Goal: Information Seeking & Learning: Understand process/instructions

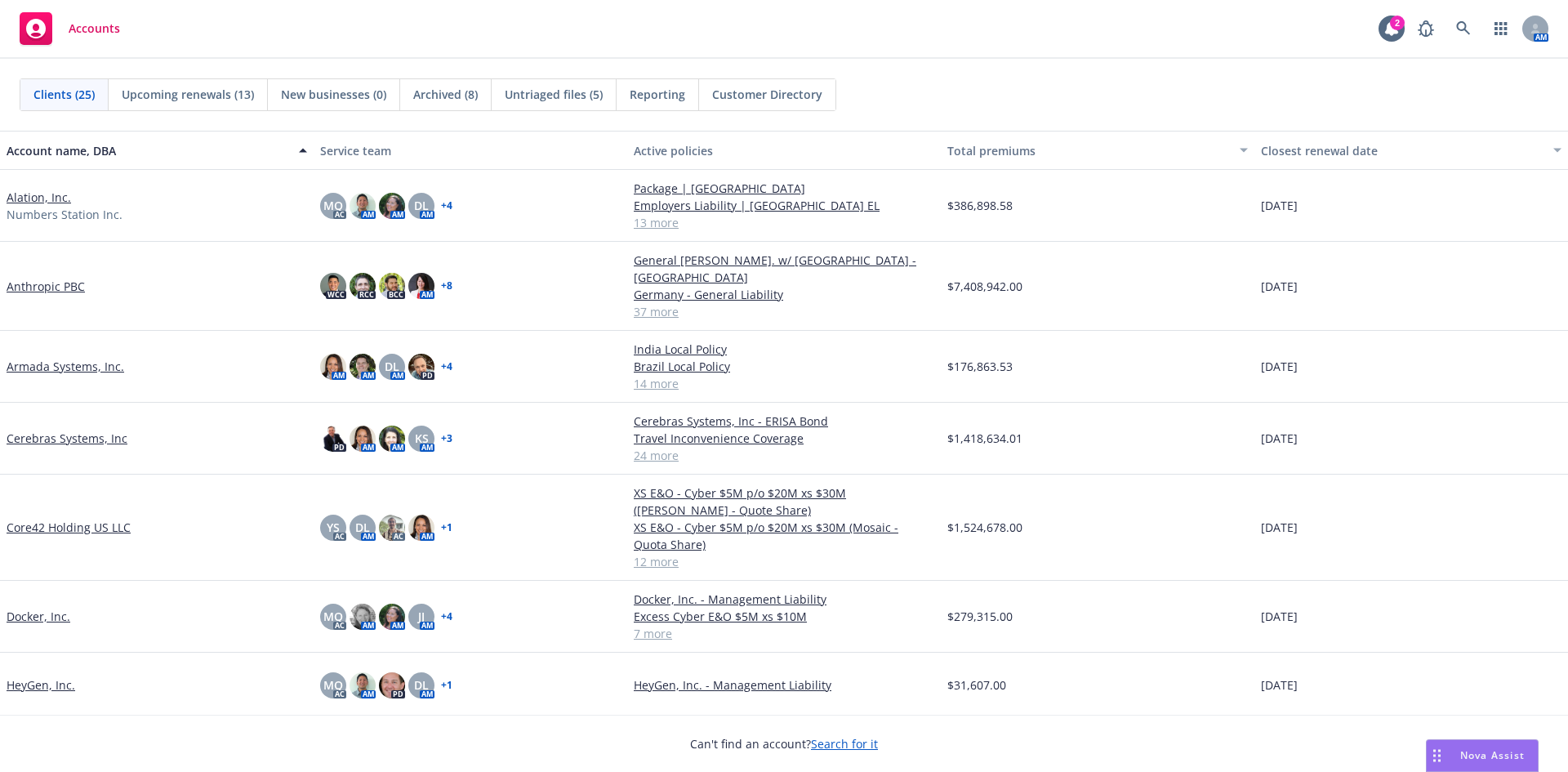
drag, startPoint x: 1447, startPoint y: 731, endPoint x: 1456, endPoint y: 747, distance: 18.4
click at [1452, 742] on body "Accounts 2 AM Clients (25) Upcoming renewals (13) New businesses (0) Archived (…" at bounding box center [784, 386] width 1568 height 772
click at [1457, 748] on div "Nova Assist" at bounding box center [1492, 755] width 91 height 14
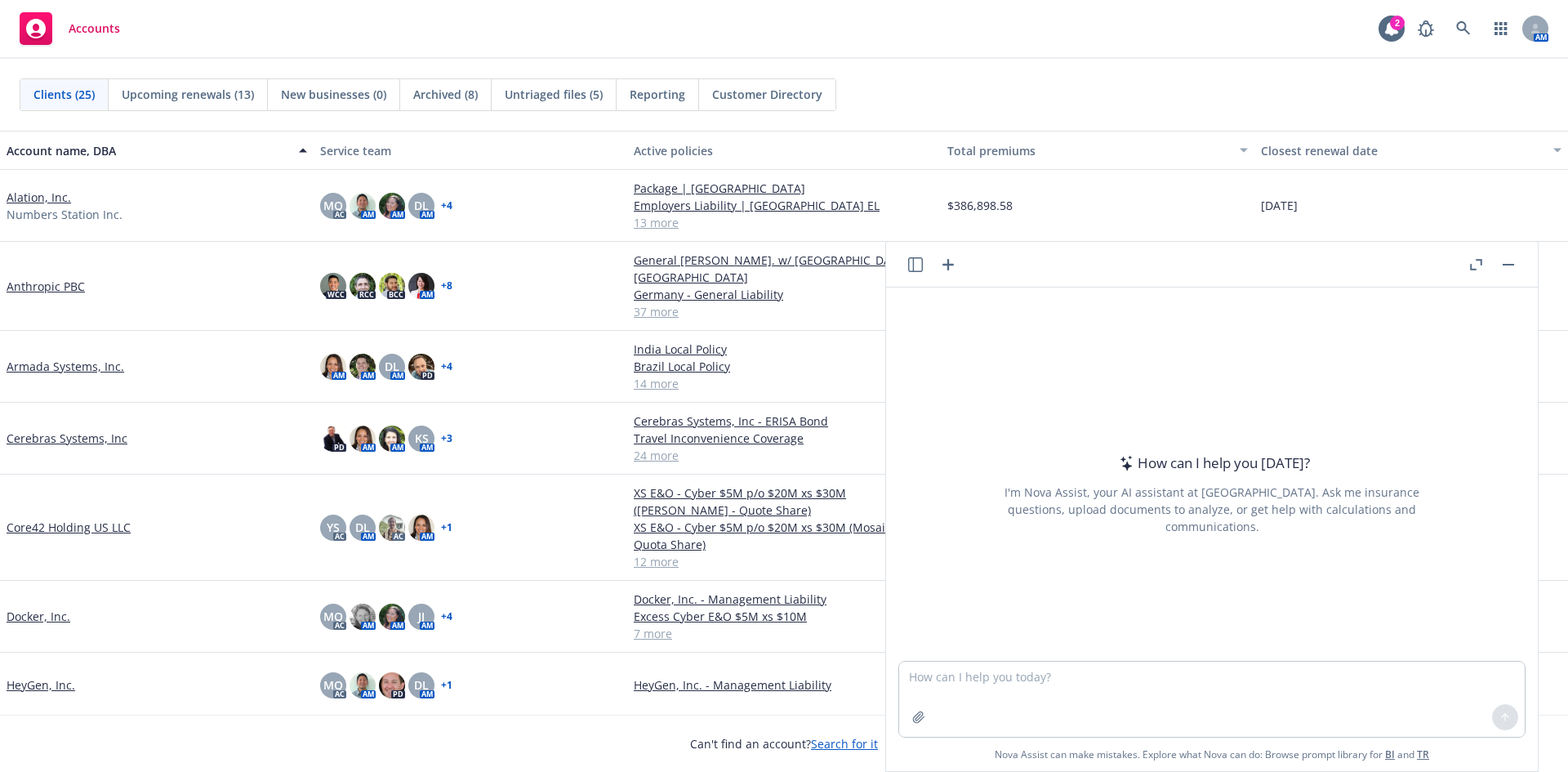
click at [918, 266] on icon "button" at bounding box center [915, 264] width 15 height 15
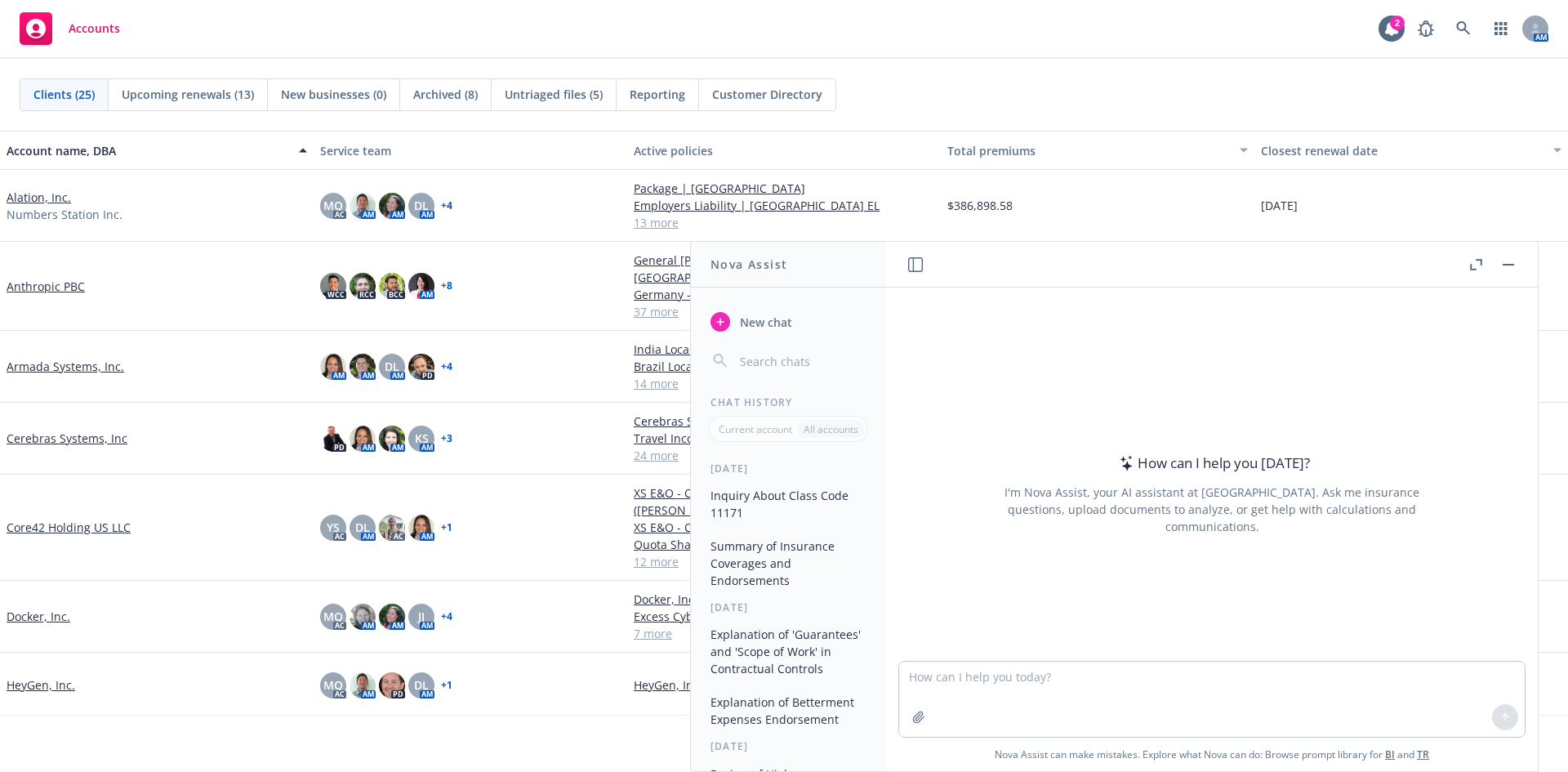
click at [1511, 264] on rect "button" at bounding box center [1509, 265] width 12 height 2
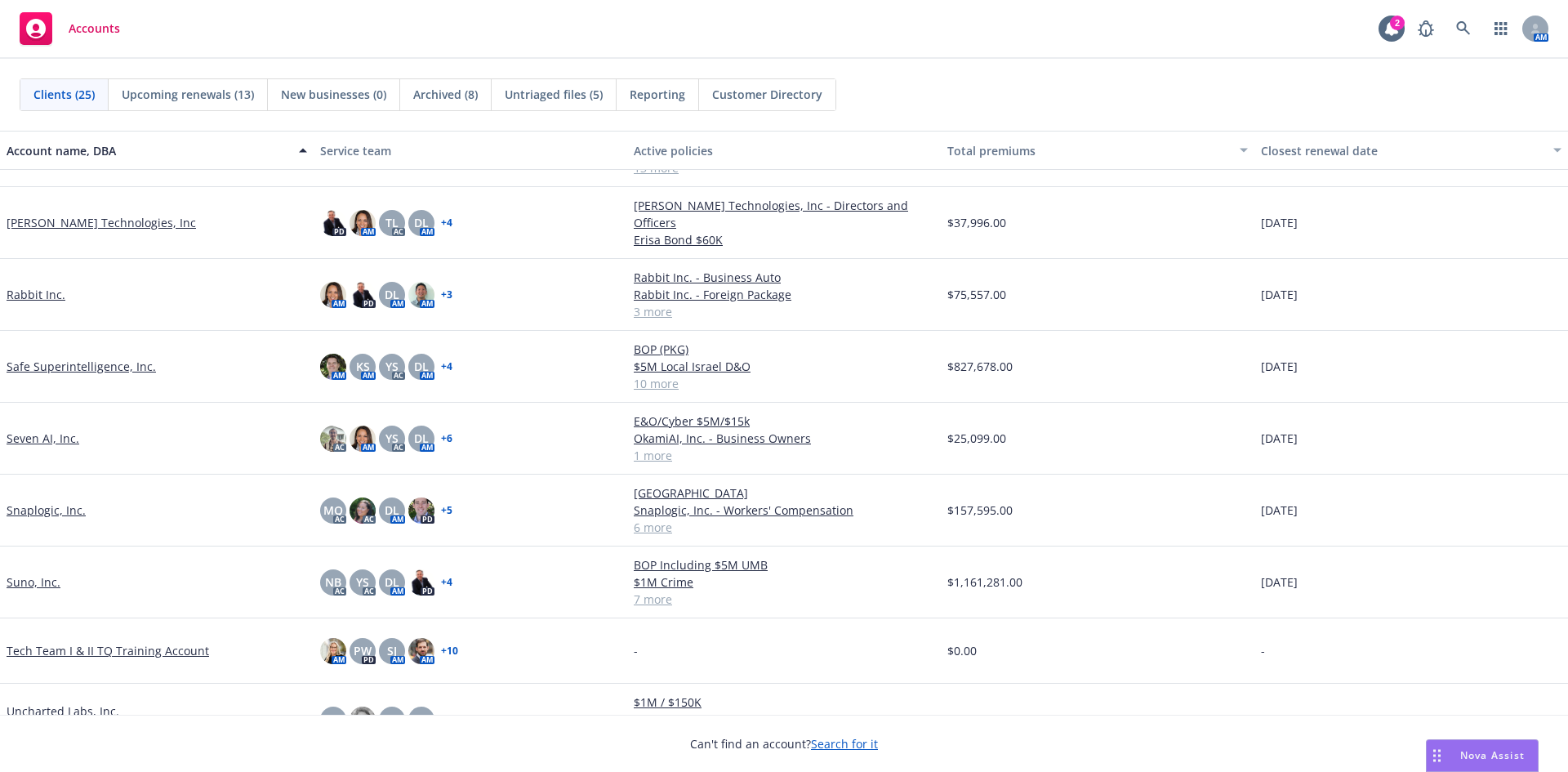
scroll to position [981, 0]
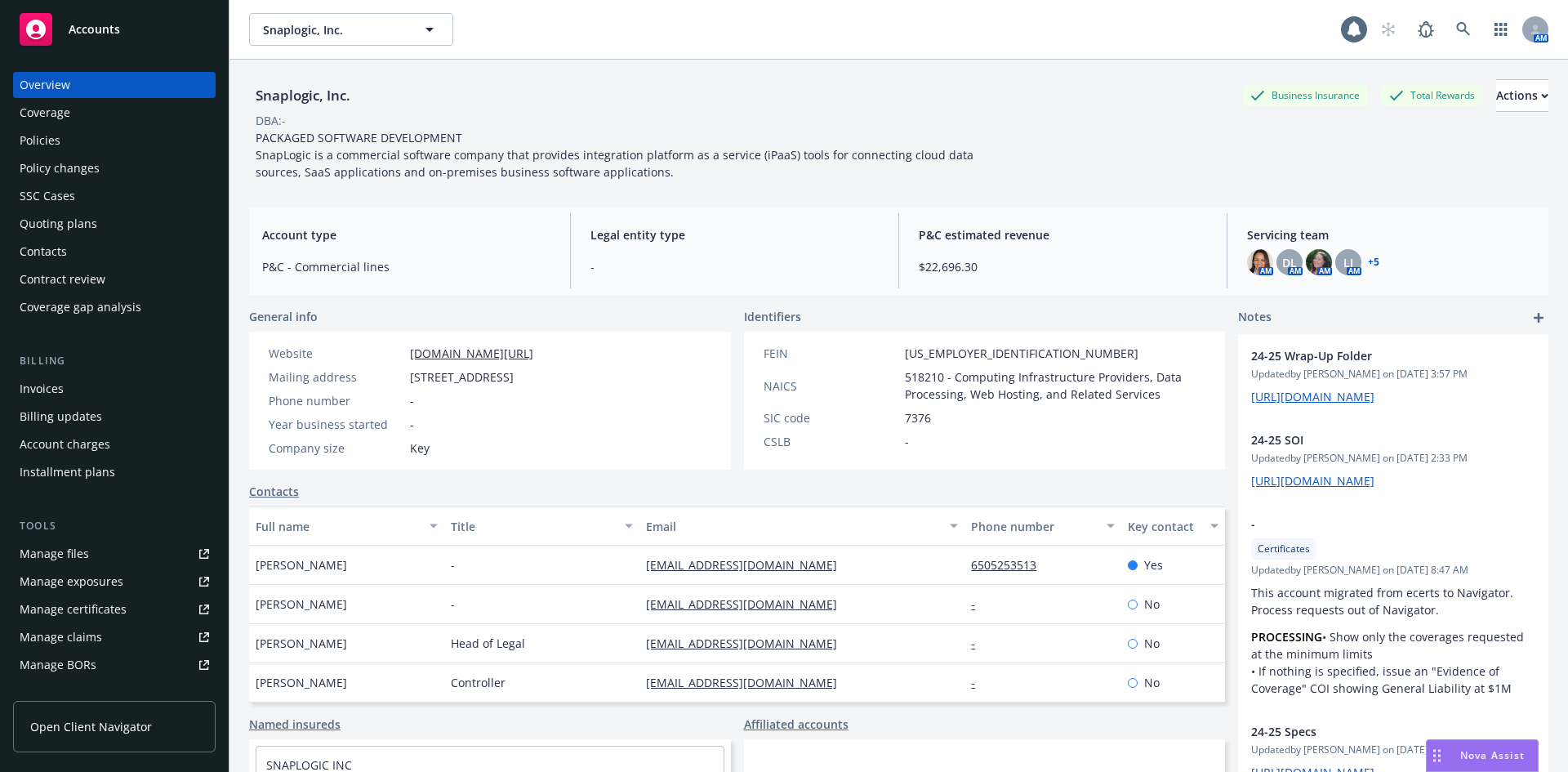
click at [88, 311] on div "Coverage gap analysis" at bounding box center [80, 307] width 122 height 27
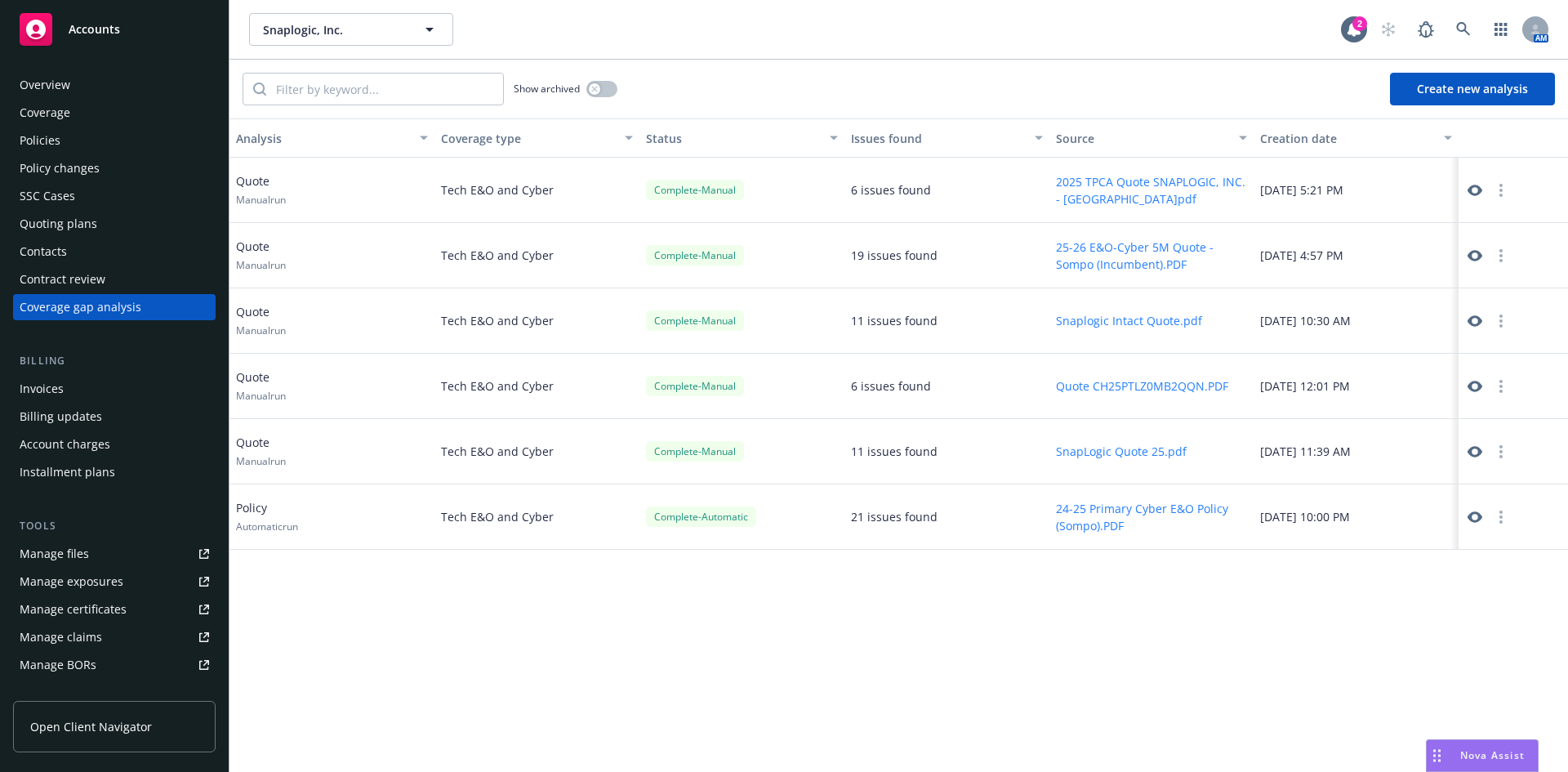
click at [1144, 247] on button "25-26 E&O-Cyber 5M Quote - Sompo (Incumbent).PDF" at bounding box center [1152, 256] width 192 height 35
click at [1470, 257] on icon at bounding box center [1475, 255] width 15 height 12
click at [1497, 321] on button "button" at bounding box center [1500, 320] width 19 height 19
click at [1077, 591] on div "Analysis Coverage type Status Issues found Source Creation date Quote Manual ru…" at bounding box center [899, 445] width 1339 height 654
click at [1498, 317] on button "button" at bounding box center [1500, 320] width 19 height 19
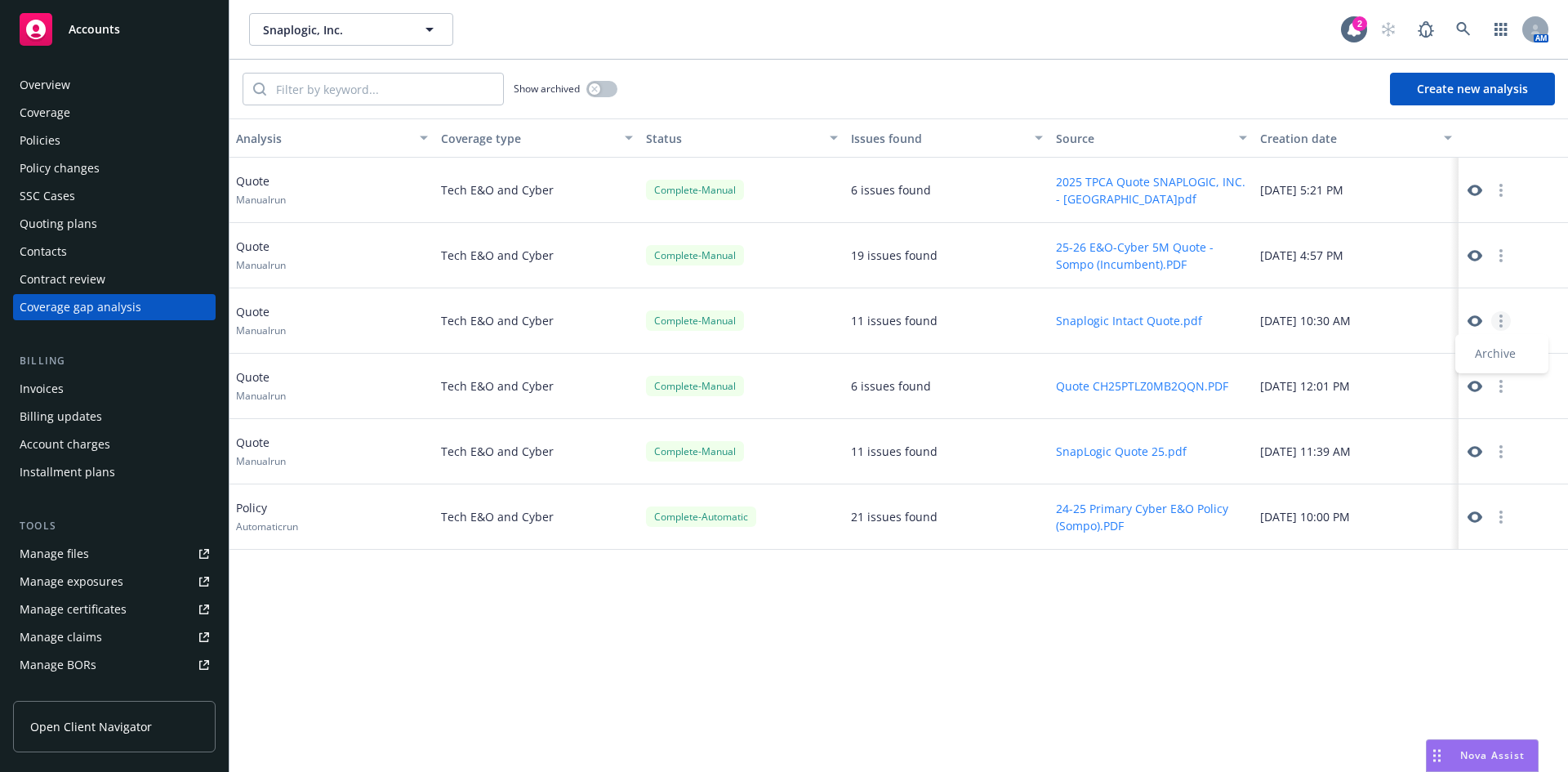
click at [1499, 263] on button "button" at bounding box center [1500, 255] width 19 height 19
click at [1500, 191] on circle "button" at bounding box center [1501, 190] width 4 height 4
click at [125, 85] on div "Overview" at bounding box center [113, 85] width 189 height 27
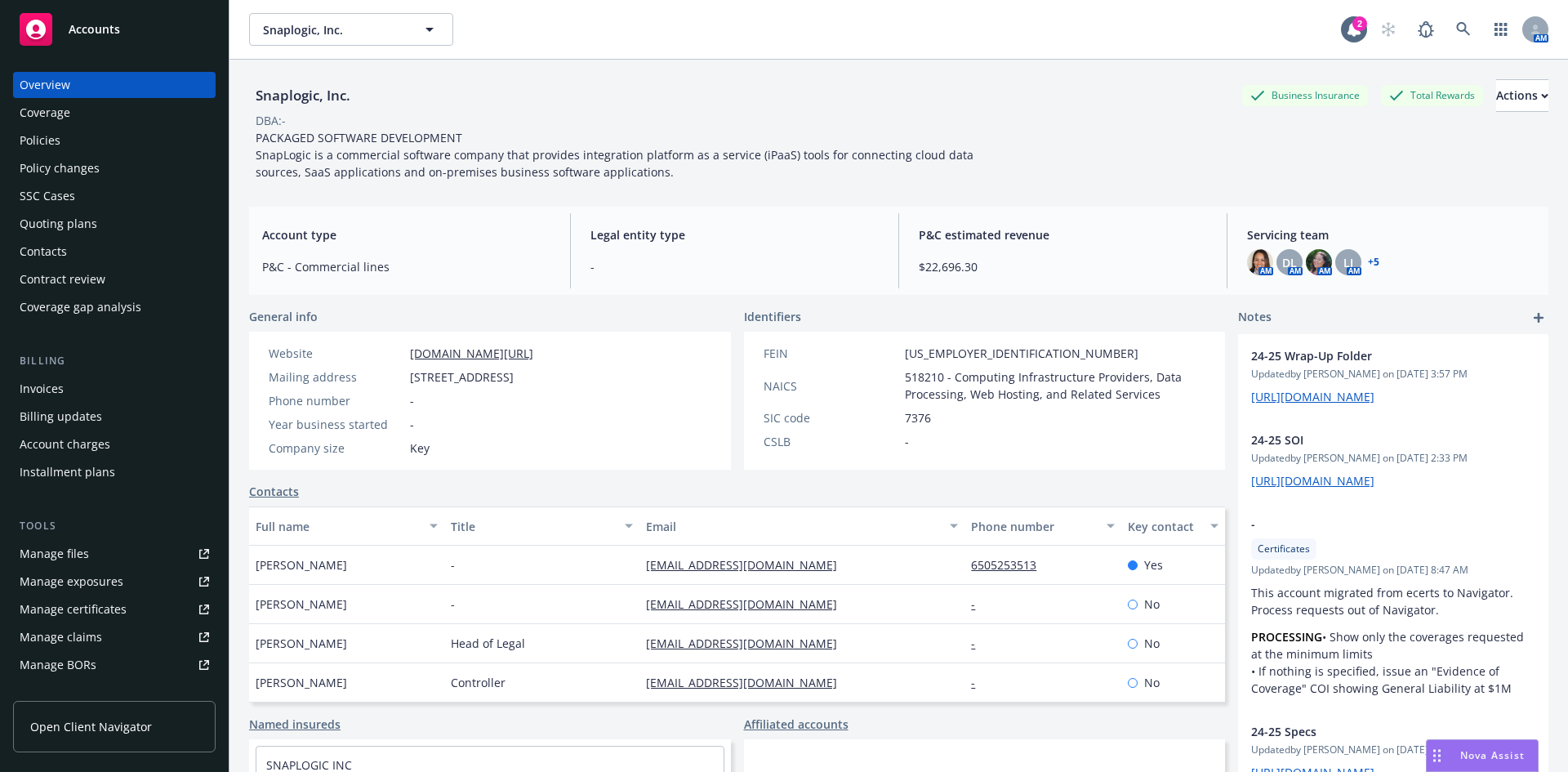
click at [686, 59] on div "Snaplogic, Inc. Business Insurance Total Rewards Actions DBA: - PACKAGED SOFTWA…" at bounding box center [898, 126] width 1299 height 134
click at [569, 54] on div "Snaplogic, Inc. Snaplogic, Inc. 2 AM" at bounding box center [899, 29] width 1339 height 59
click at [292, 23] on span "Snaplogic, Inc." at bounding box center [334, 29] width 142 height 17
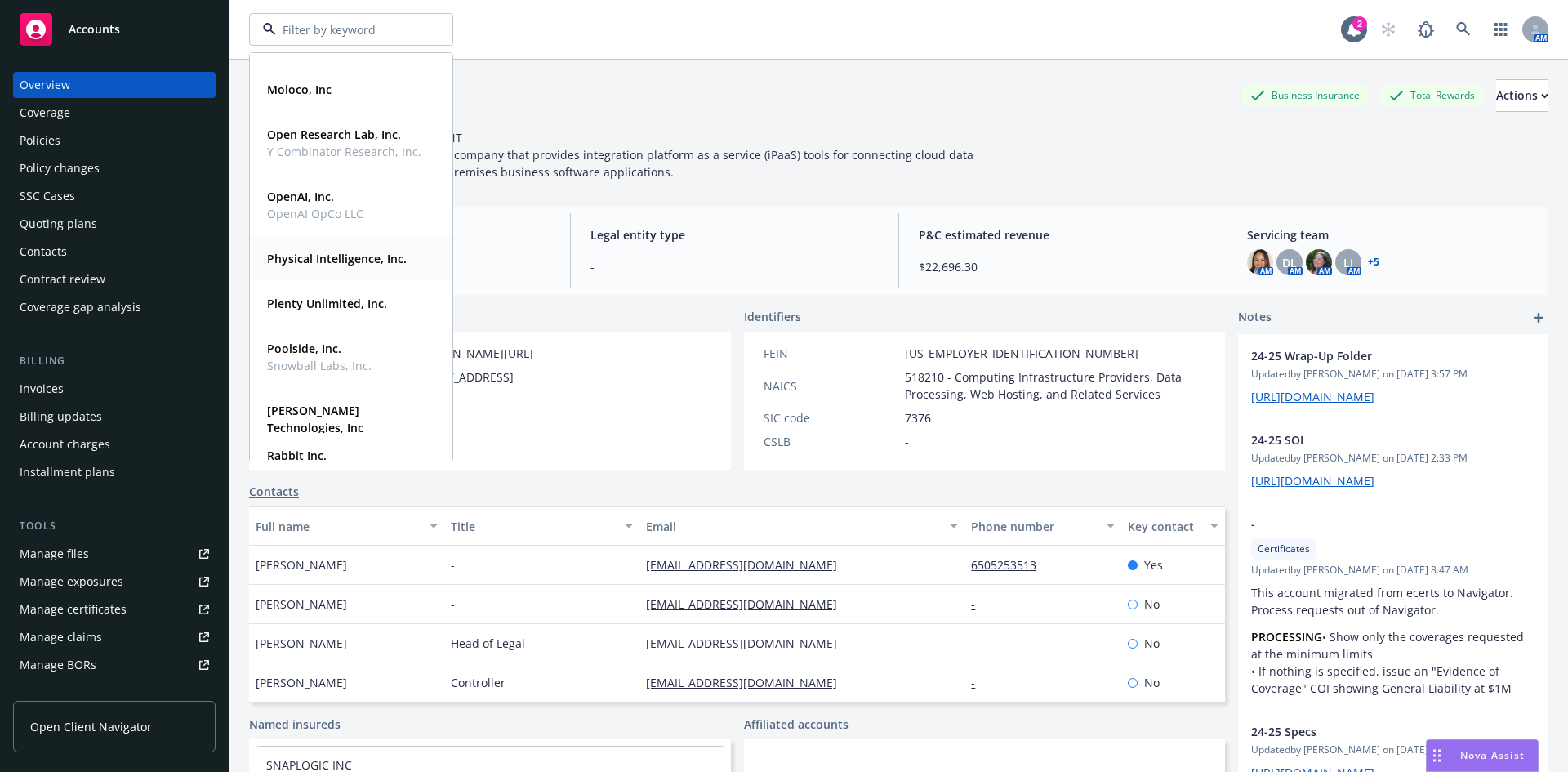
scroll to position [409, 0]
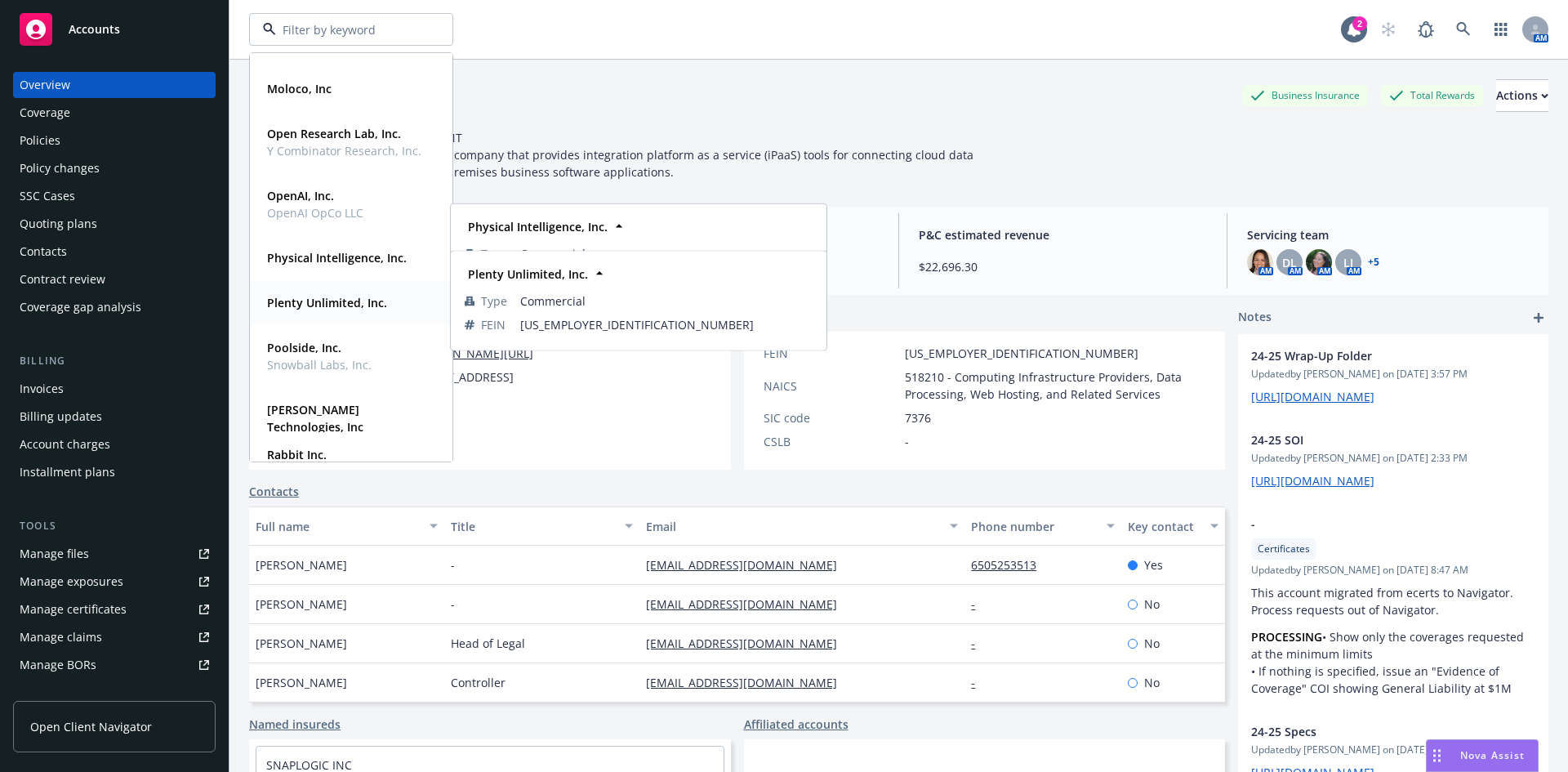
click at [312, 304] on strong "Plenty Unlimited, Inc." at bounding box center [326, 302] width 120 height 16
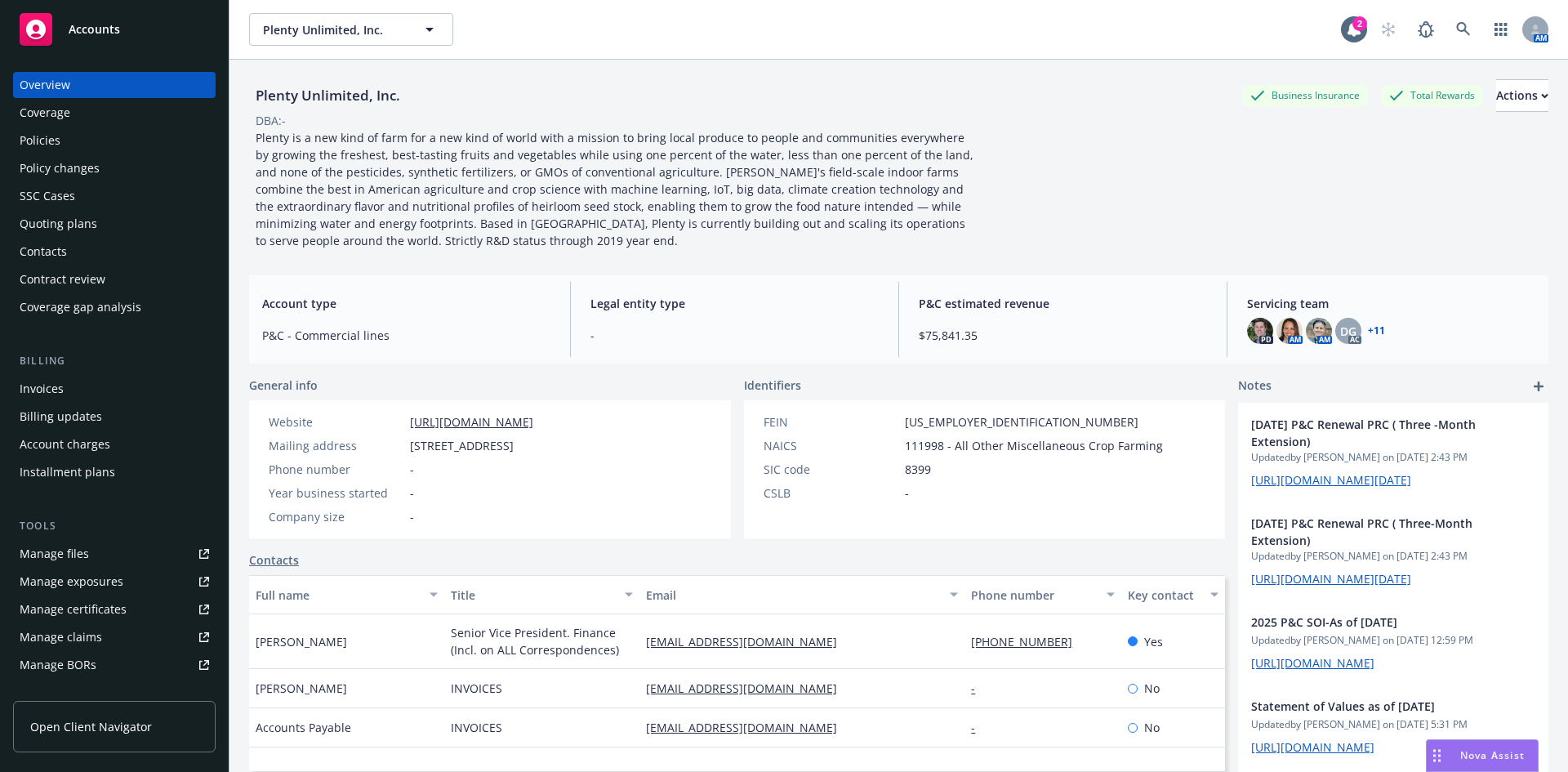
drag, startPoint x: 471, startPoint y: 389, endPoint x: 636, endPoint y: 494, distance: 195.6
click at [471, 389] on div "General info" at bounding box center [489, 385] width 482 height 17
click at [424, 277] on div "Account type P&C - Commercial lines Legal entity type - P&C estimated revenue $…" at bounding box center [898, 319] width 1299 height 88
click at [428, 348] on div "Account type P&C - Commercial lines" at bounding box center [406, 319] width 315 height 75
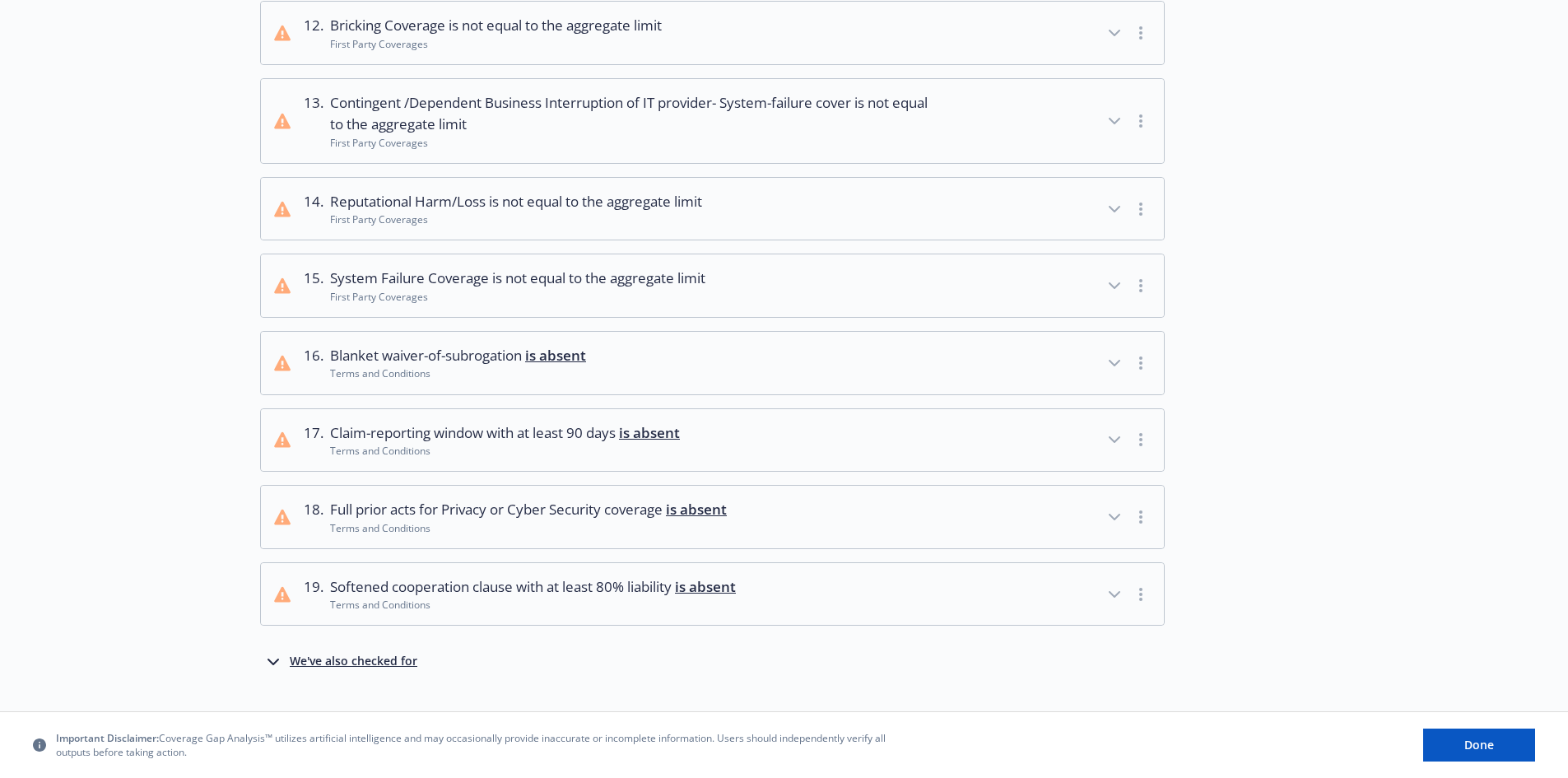
scroll to position [1126, 0]
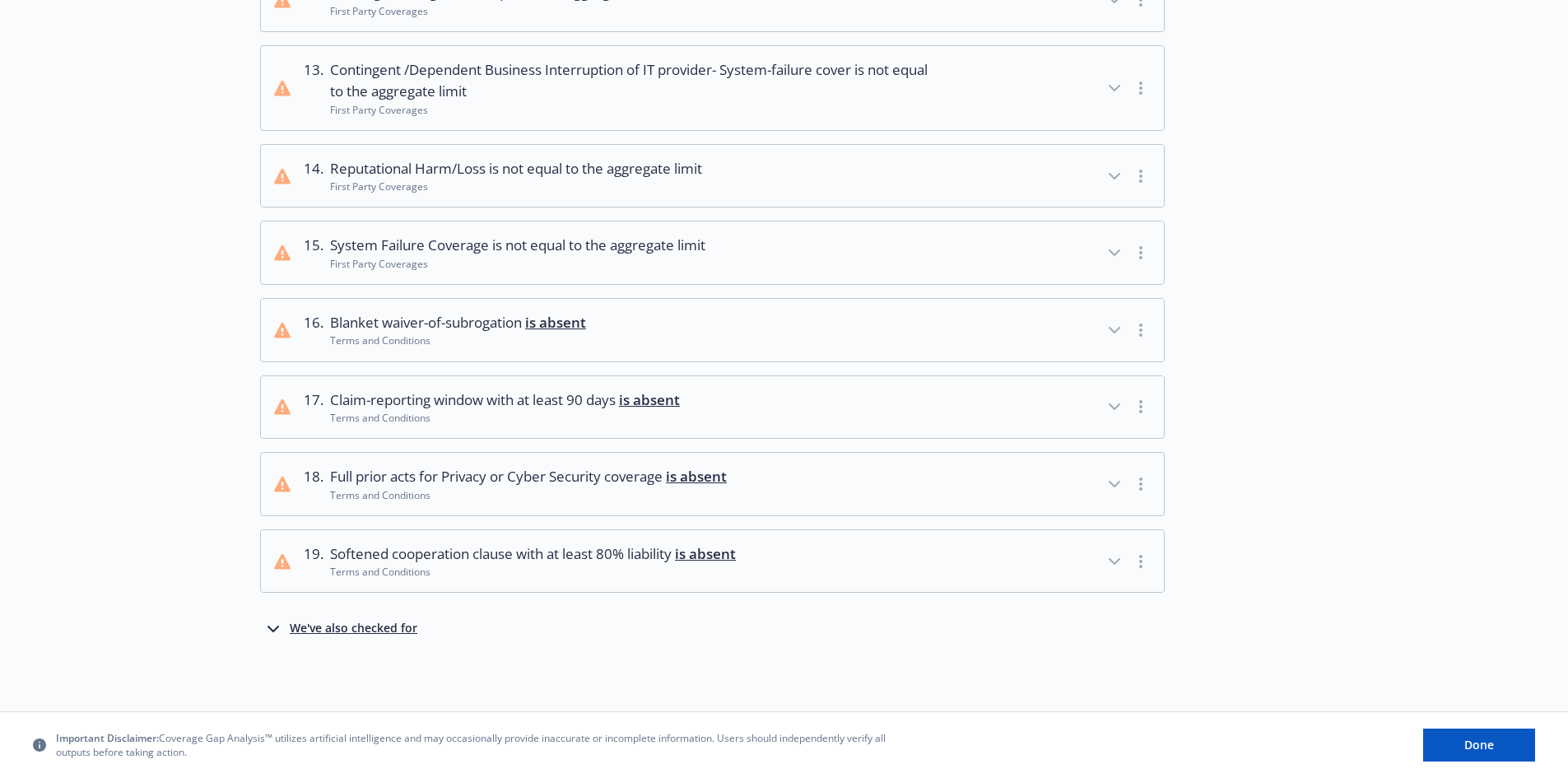
click at [404, 631] on div "We've also checked for" at bounding box center [353, 629] width 127 height 19
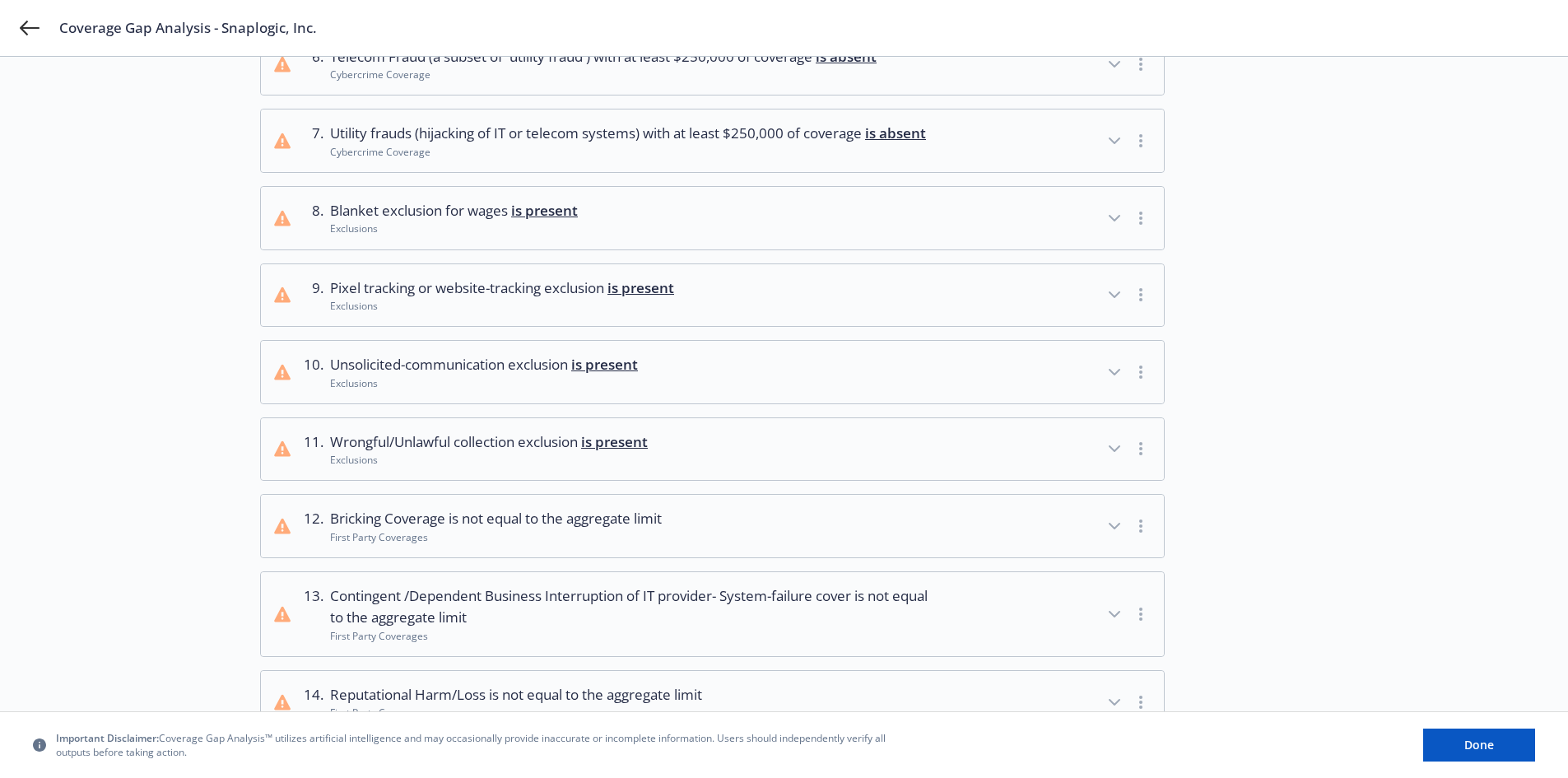
scroll to position [538, 0]
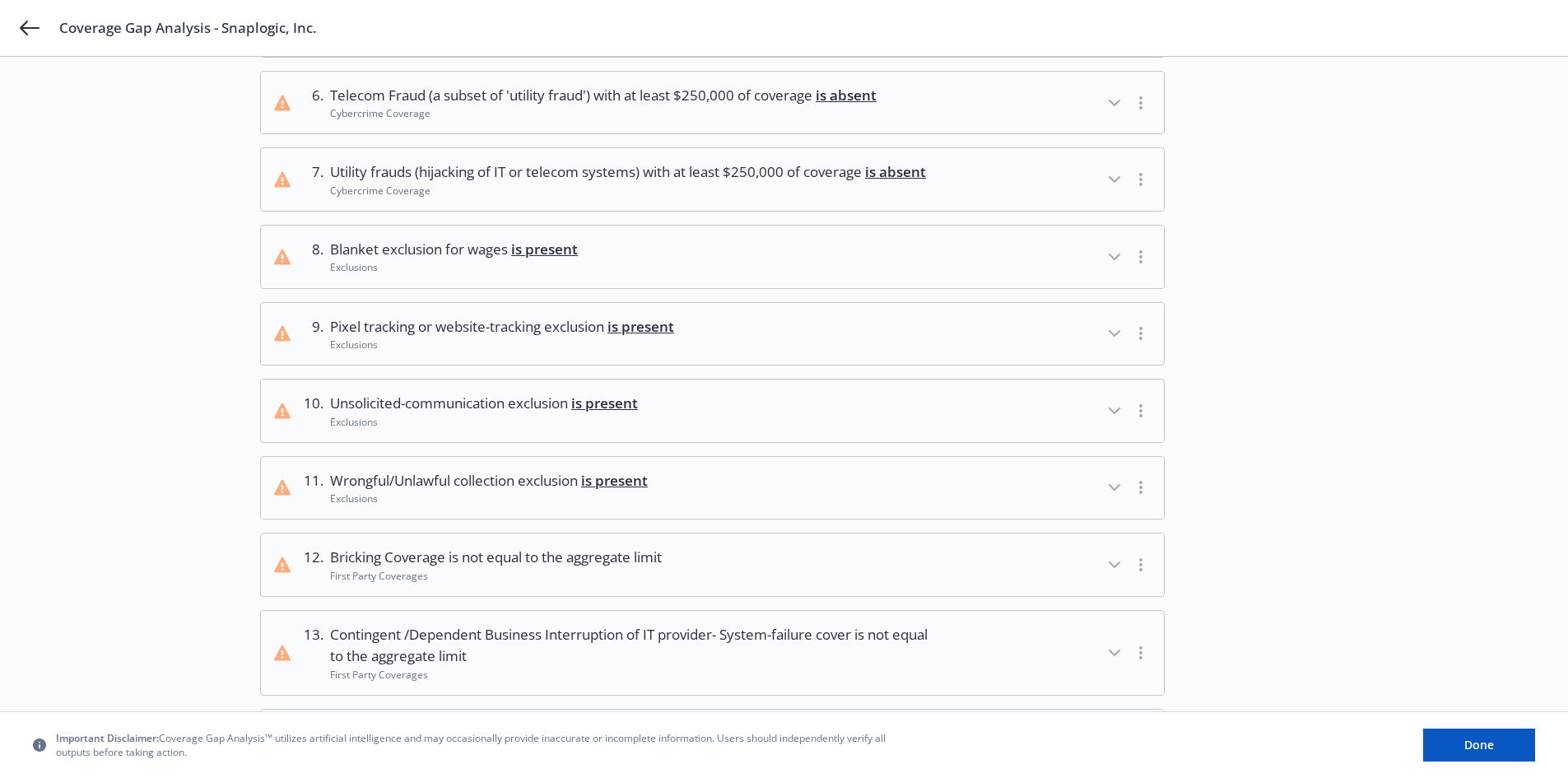
click at [600, 183] on span "Utility frauds (hijacking of IT or telecom systems) with at least $250,000 of c…" at bounding box center [627, 171] width 596 height 21
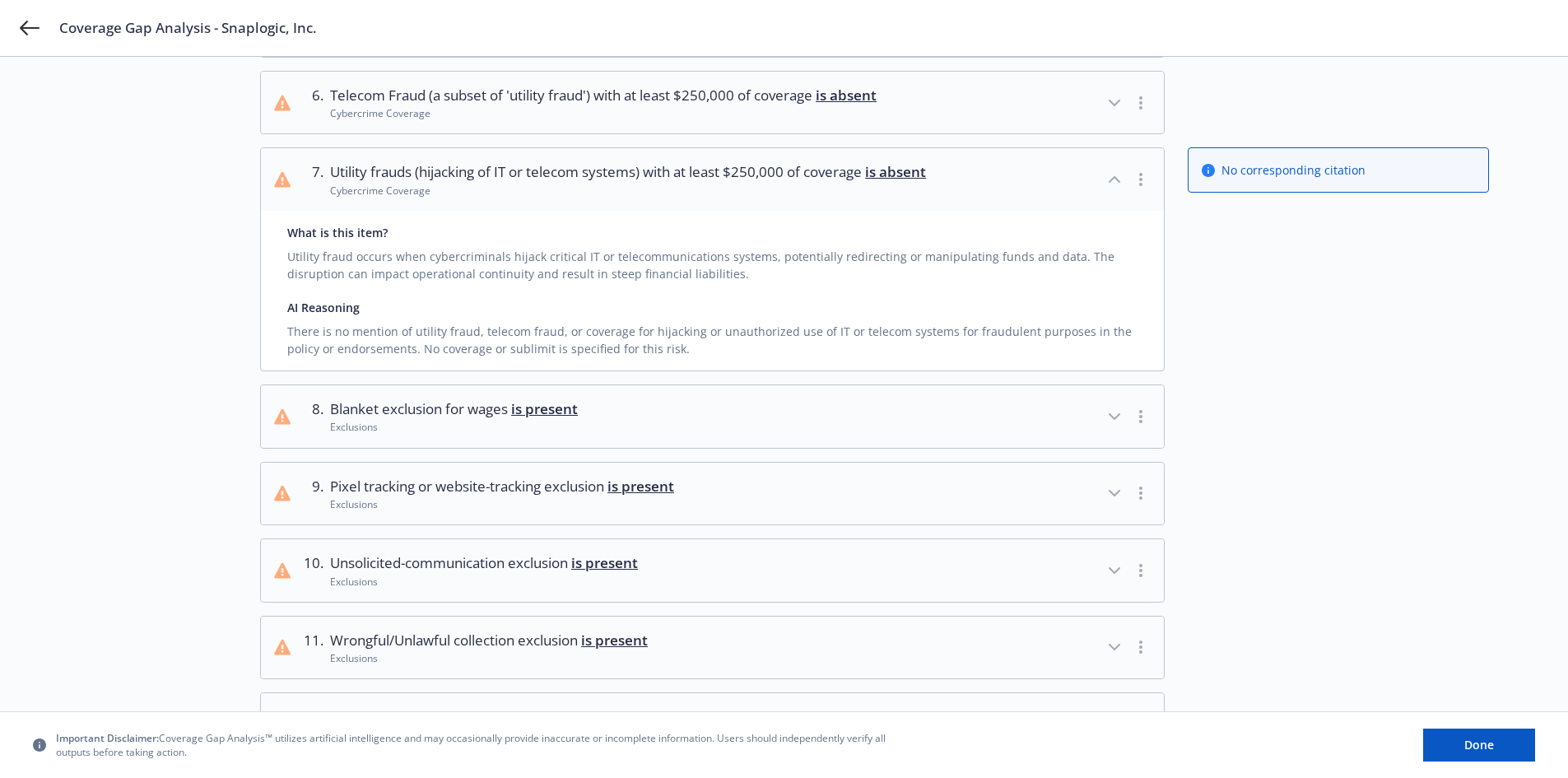
click at [955, 107] on button "6 . Telecom Fraud (a subset of 'utility fraud') with at least $250,000 of cover…" at bounding box center [712, 103] width 903 height 63
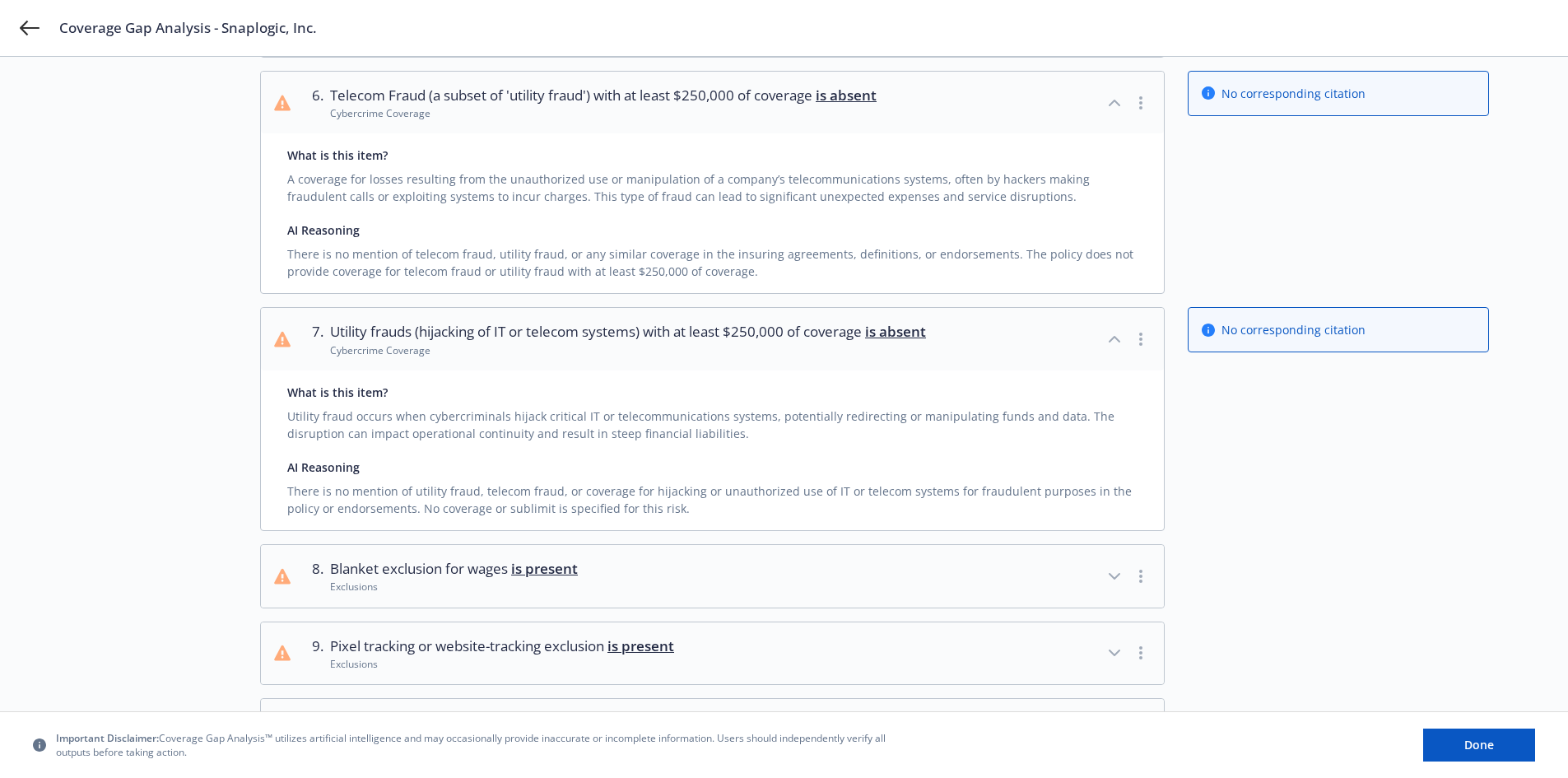
click at [837, 593] on button "8 . Blanket exclusion for wages is present Exclusions" at bounding box center [712, 576] width 903 height 63
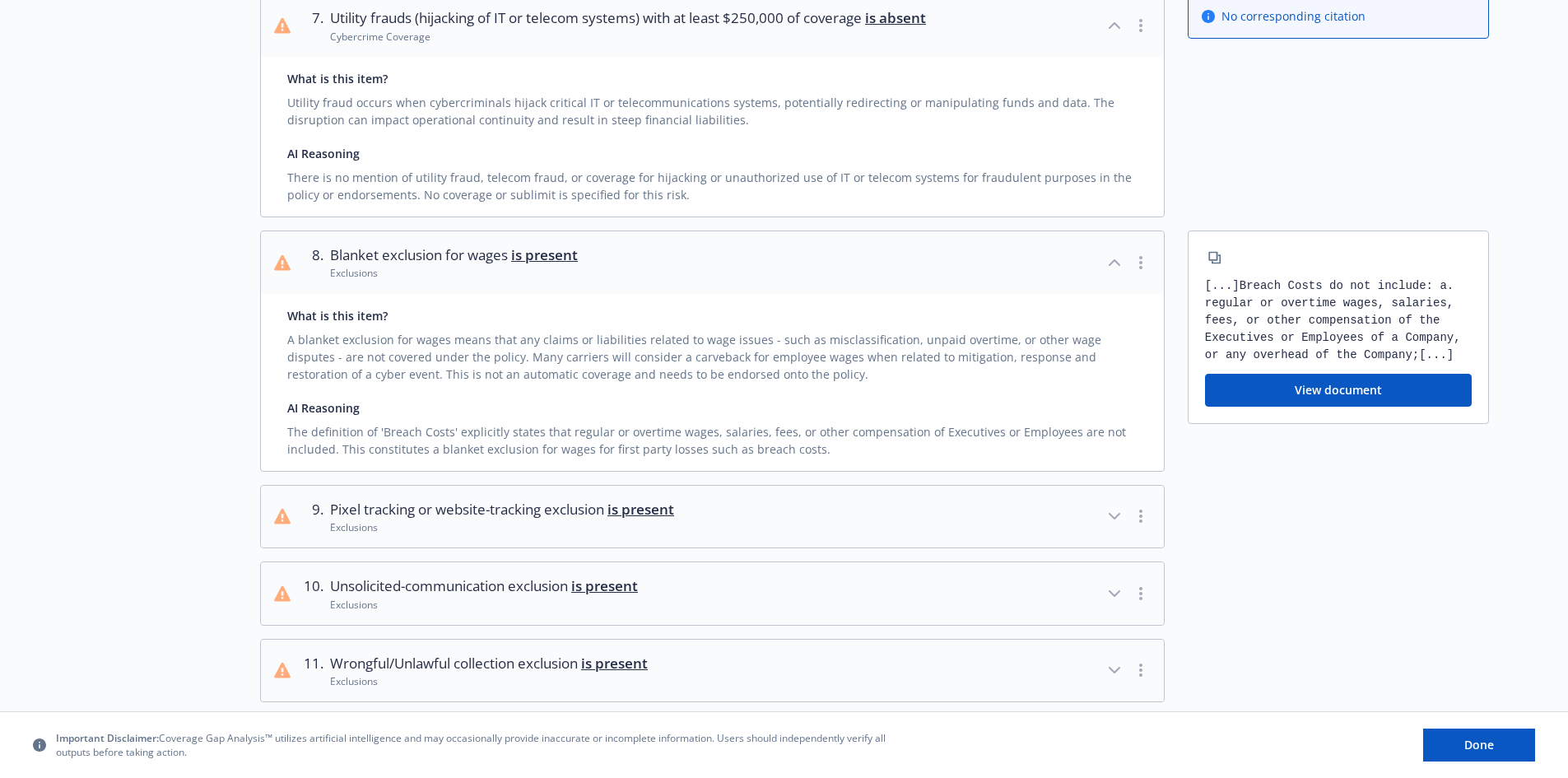
scroll to position [868, 0]
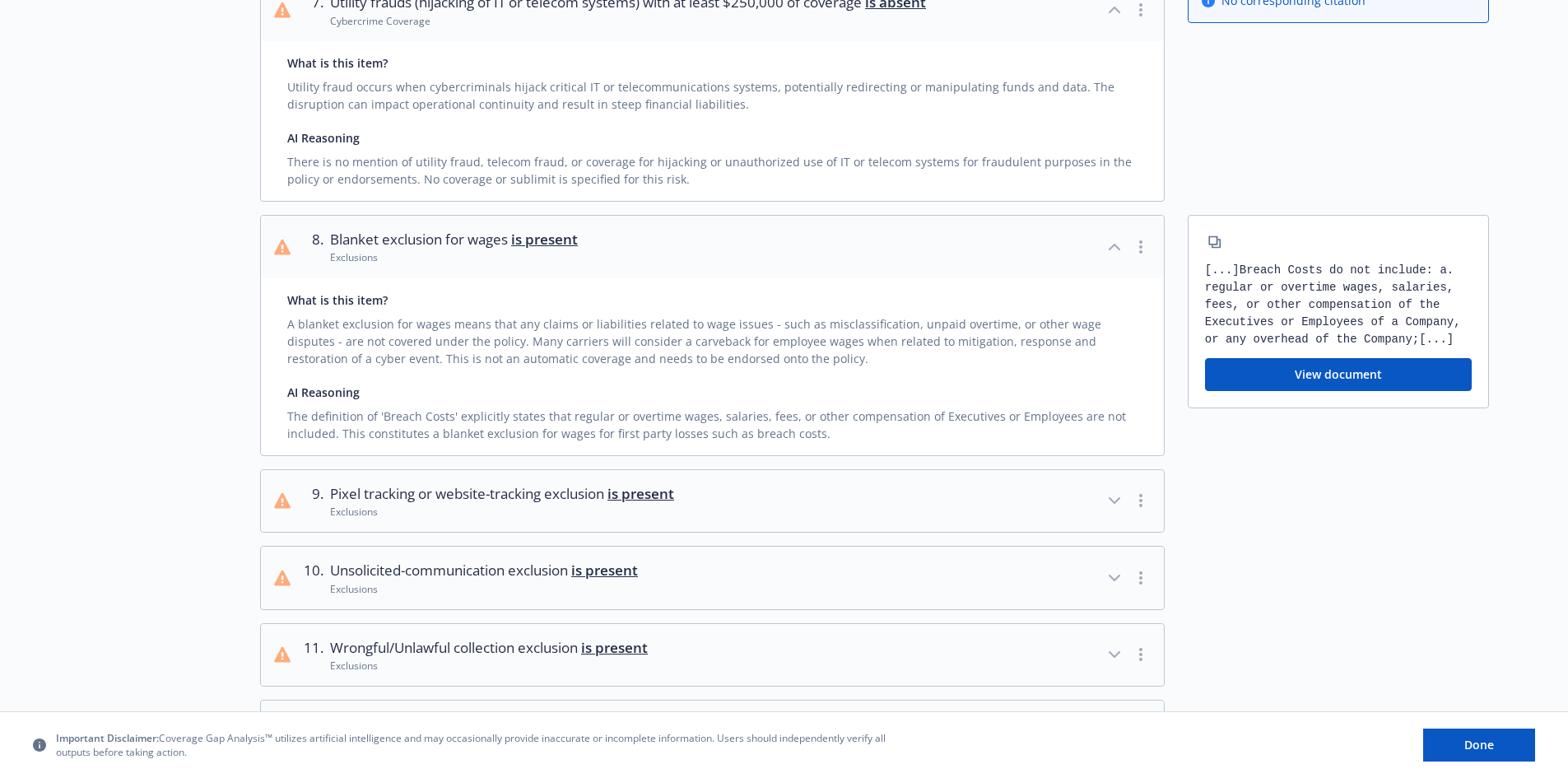
click at [1350, 391] on button "View document" at bounding box center [1338, 375] width 266 height 33
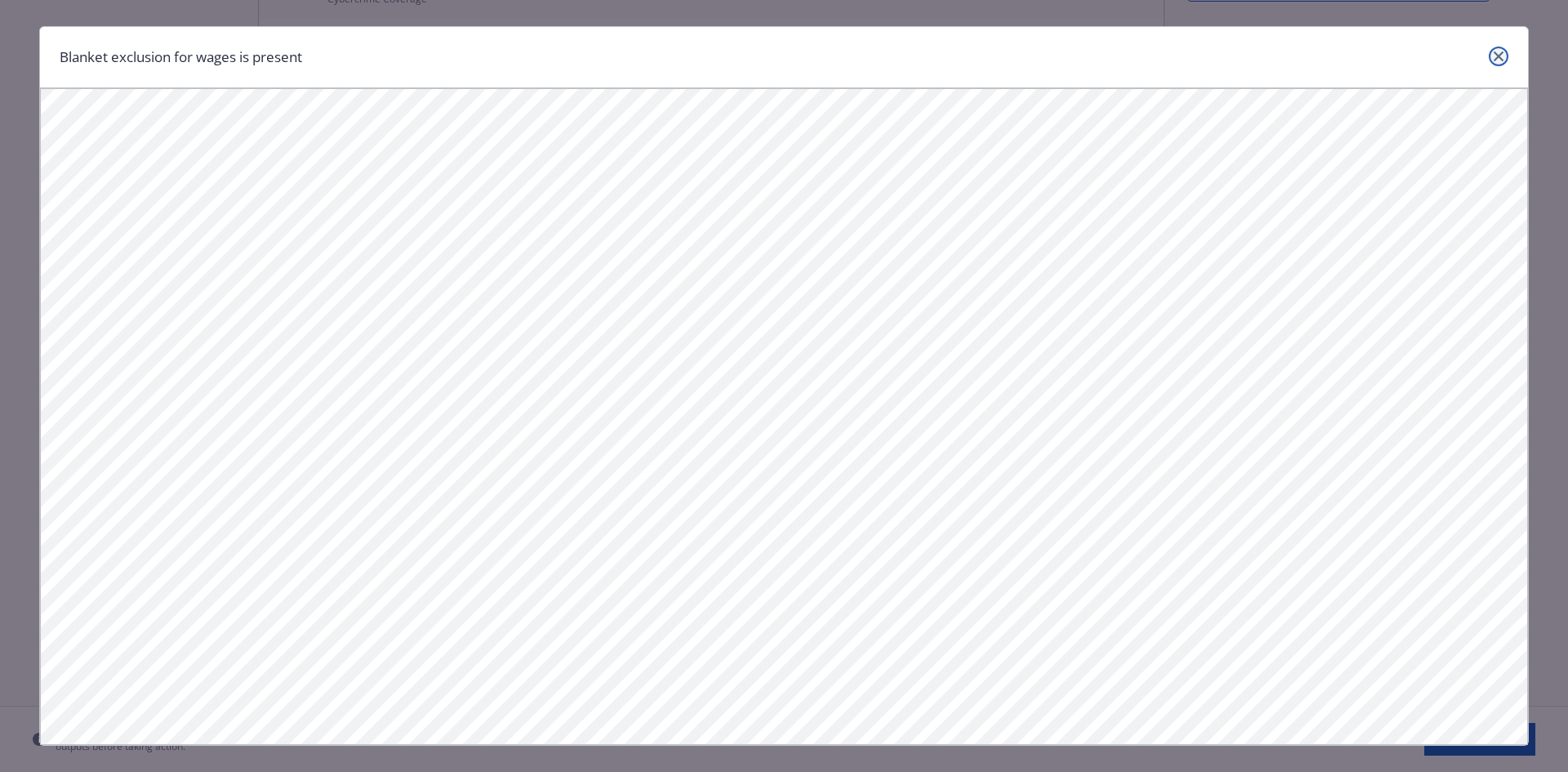
click at [1498, 58] on link "close" at bounding box center [1498, 56] width 19 height 19
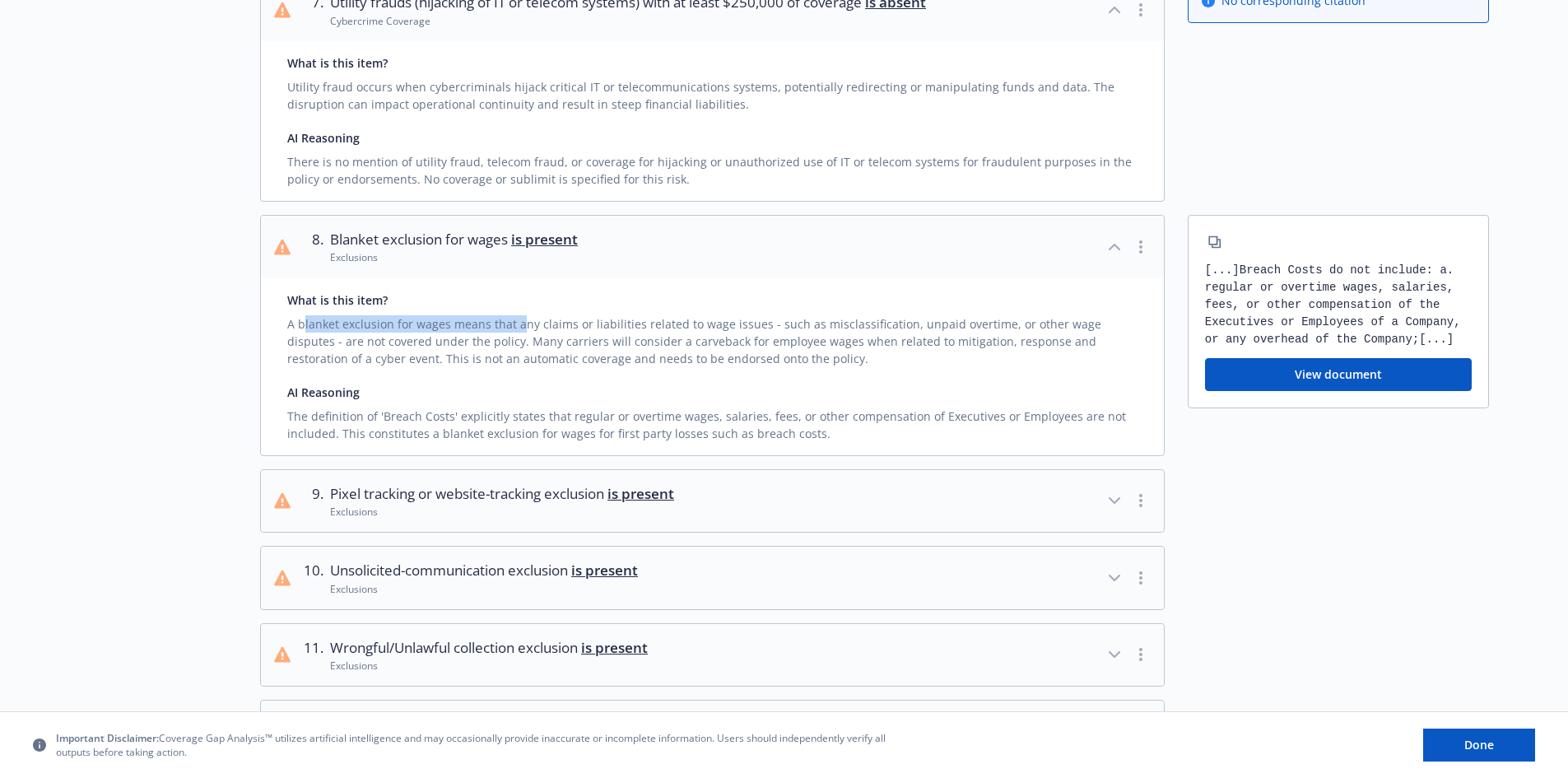
drag, startPoint x: 302, startPoint y: 338, endPoint x: 518, endPoint y: 351, distance: 216.4
click at [518, 351] on div "A blanket exclusion for wages means that any claims or liabilities related to w…" at bounding box center [712, 337] width 850 height 58
click at [553, 343] on div "A blanket exclusion for wages means that any claims or liabilities related to w…" at bounding box center [712, 337] width 850 height 58
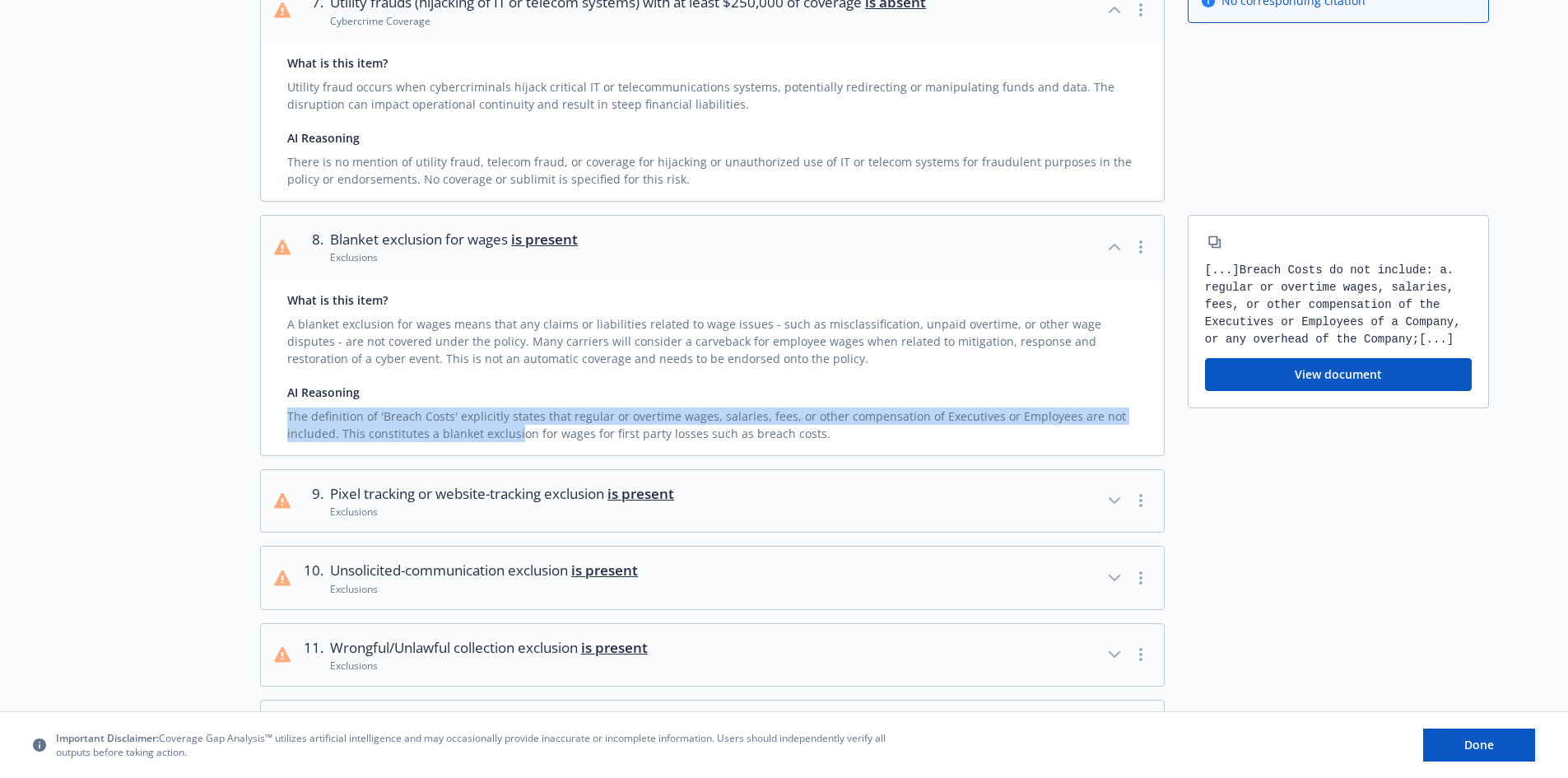
drag, startPoint x: 281, startPoint y: 439, endPoint x: 622, endPoint y: 441, distance: 341.0
click at [549, 442] on div "What is this item? A blanket exclusion for wages means that any claims or liabi…" at bounding box center [712, 367] width 903 height 177
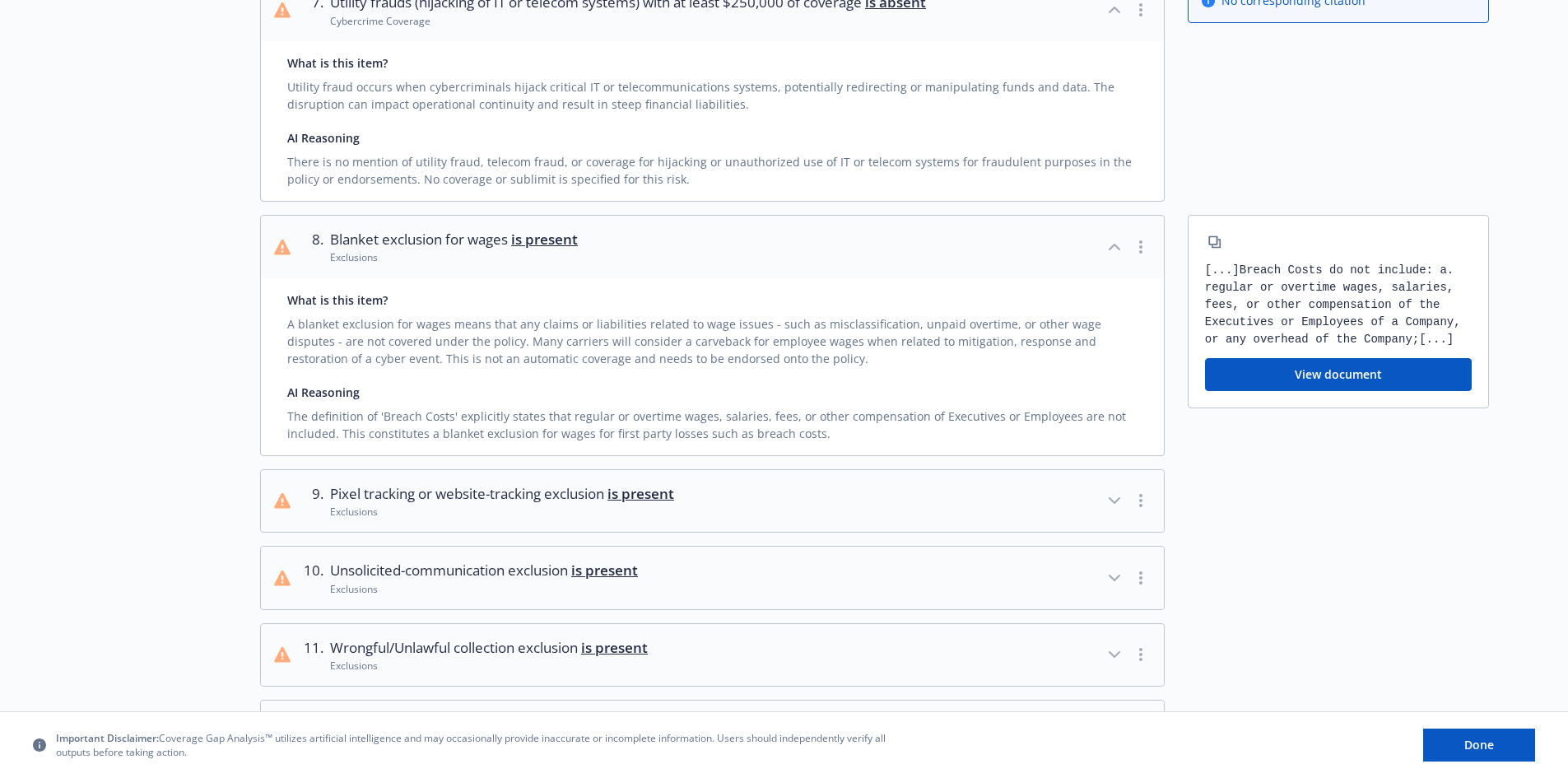
click at [837, 442] on div "The definition of 'Breach Costs' explicitly states that regular or overtime wag…" at bounding box center [712, 421] width 850 height 41
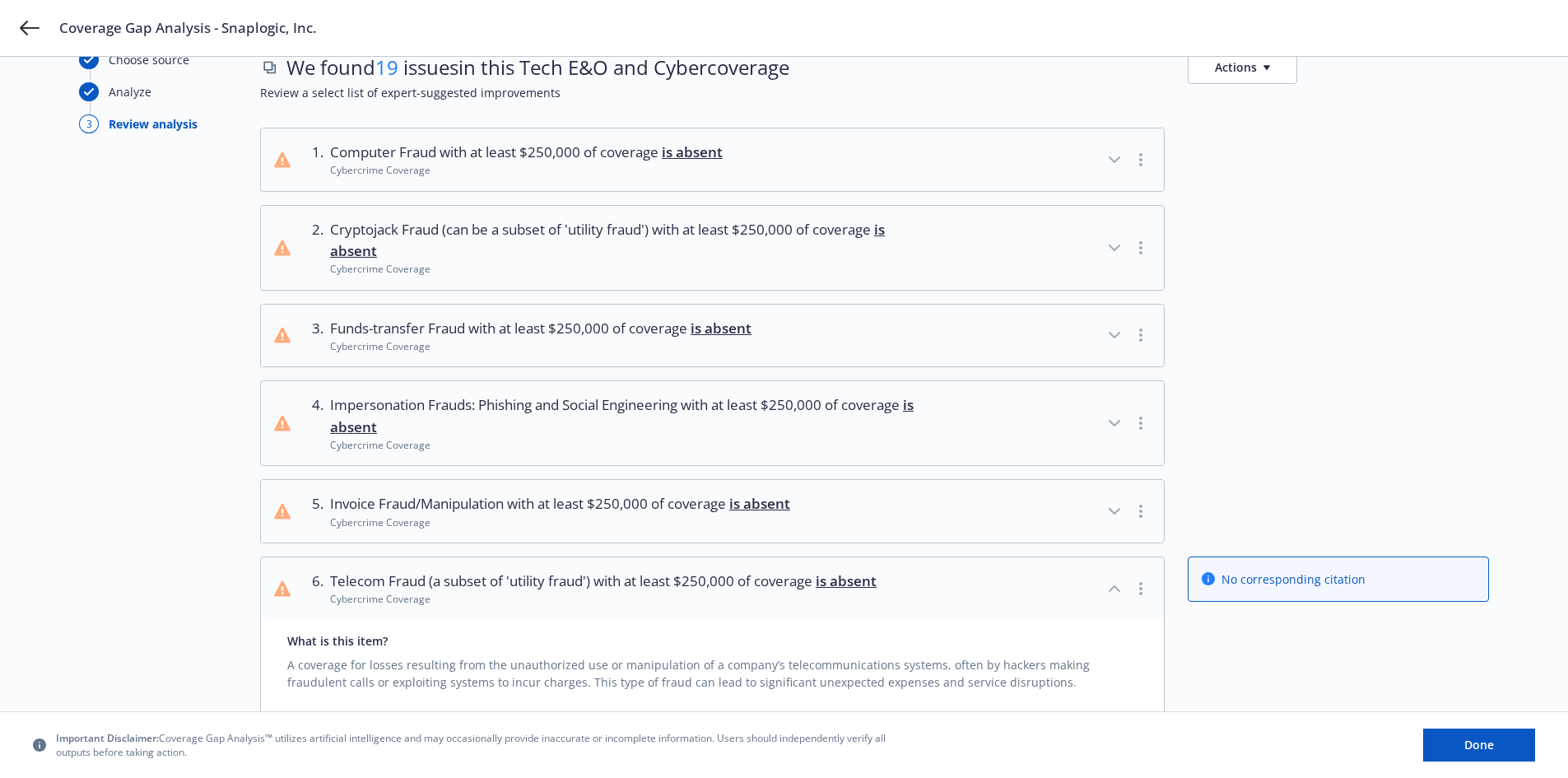
scroll to position [44, 0]
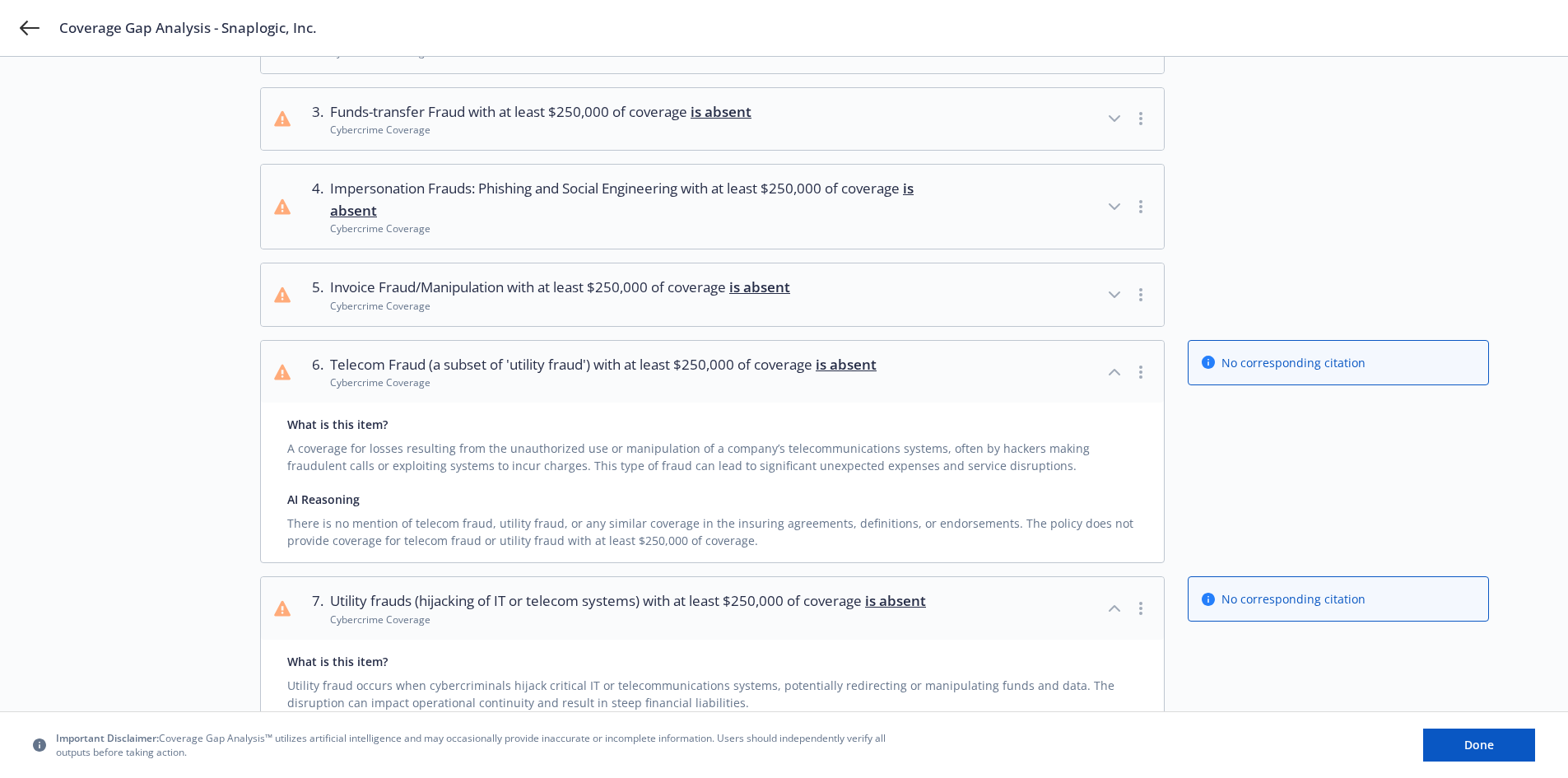
scroll to position [127, 0]
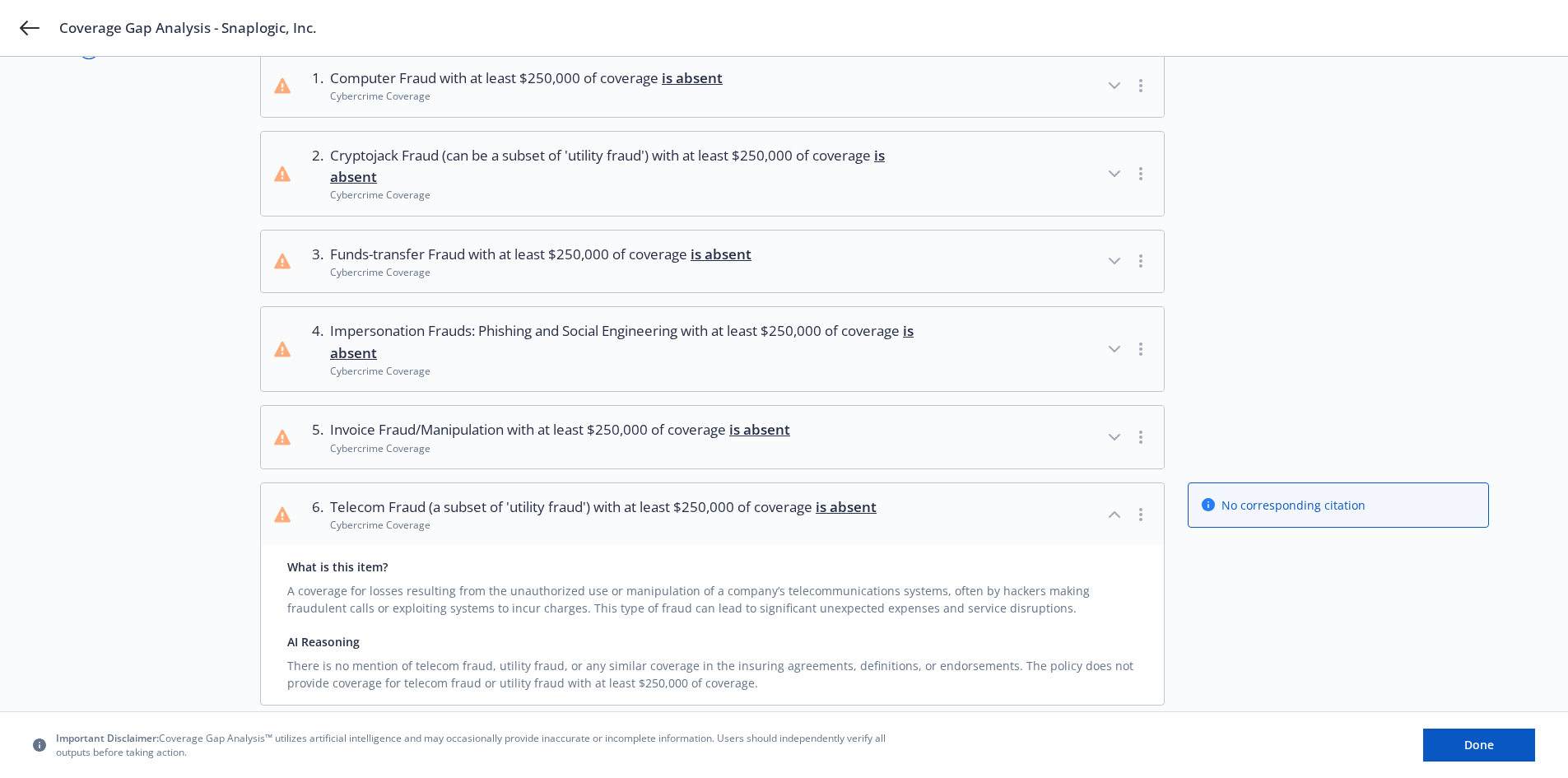
click at [723, 338] on span "Impersonation Frauds: Phishing and Social Engineering with at least $250,000 of…" at bounding box center [630, 341] width 602 height 43
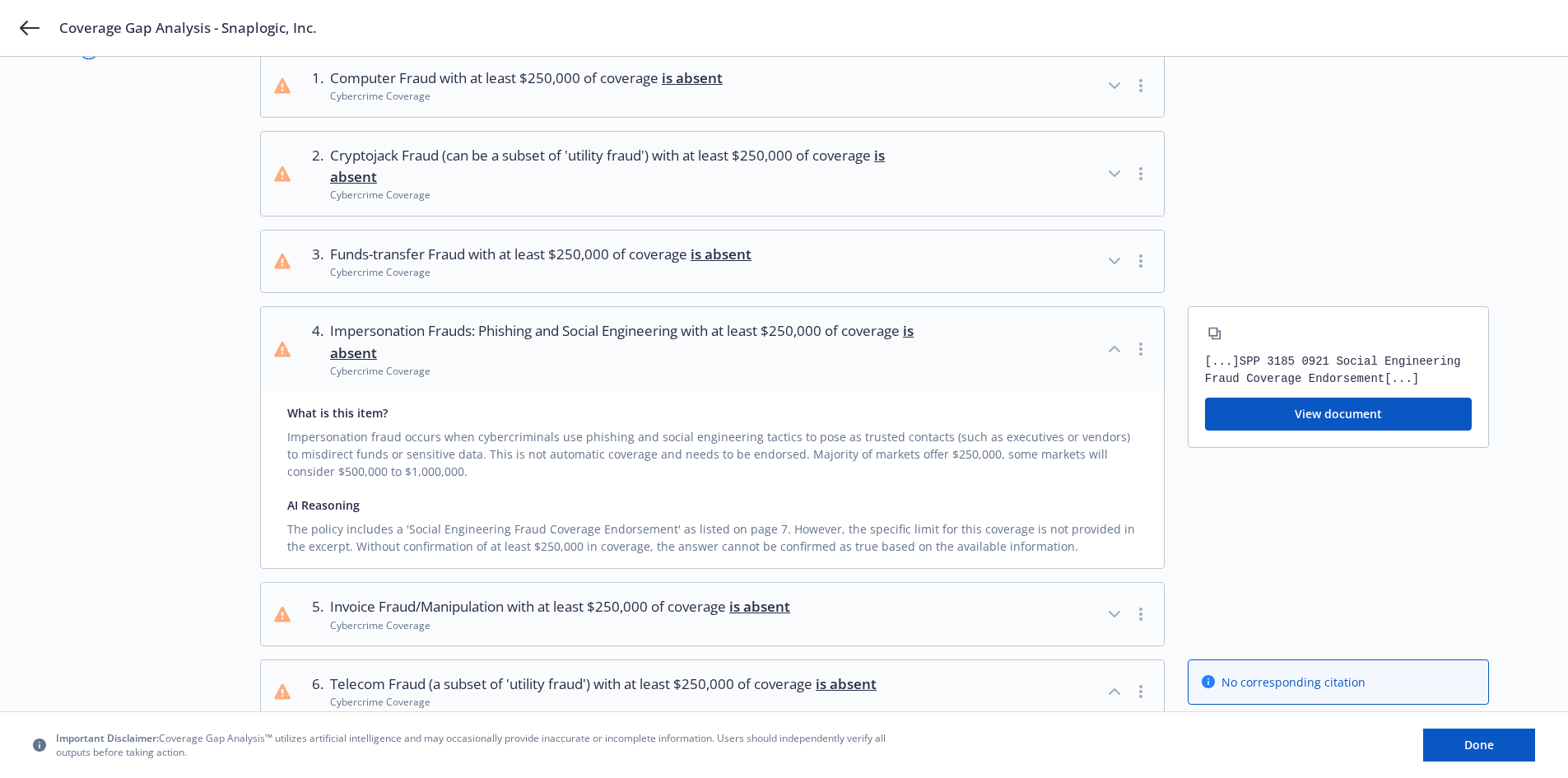
scroll to position [0, 0]
